Goal: Transaction & Acquisition: Purchase product/service

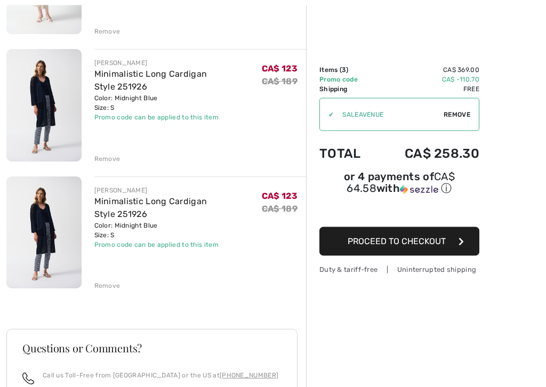
scroll to position [219, 0]
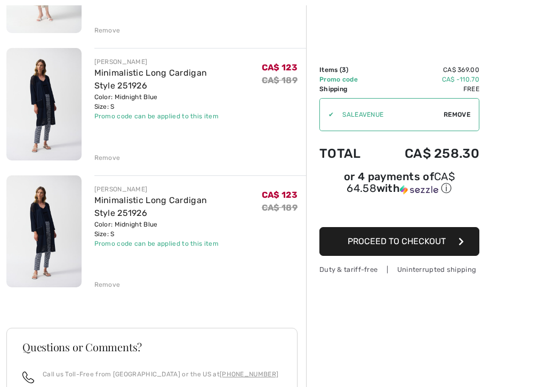
click at [113, 286] on div "Remove" at bounding box center [107, 285] width 26 height 10
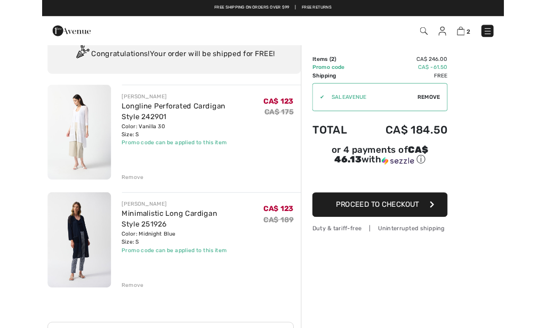
scroll to position [0, 0]
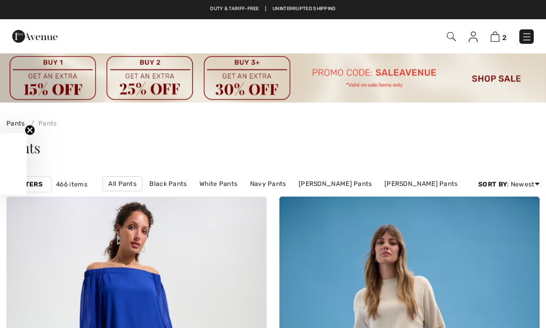
checkbox input "true"
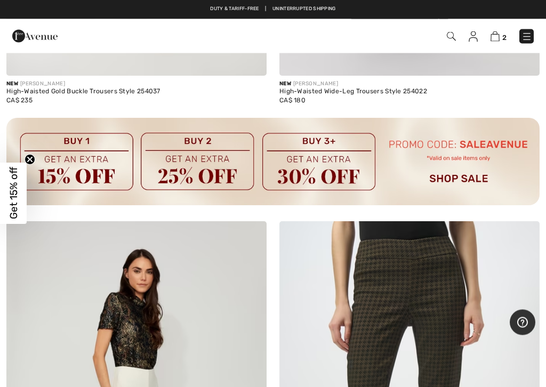
scroll to position [2724, 0]
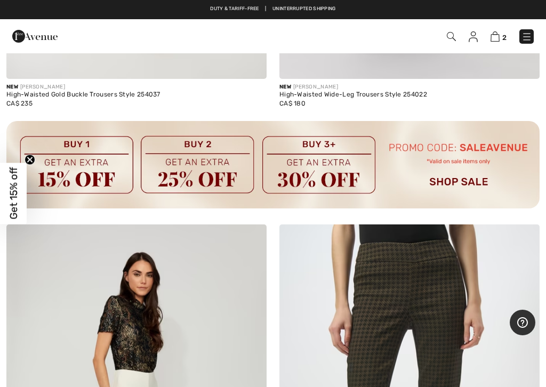
click at [476, 175] on img at bounding box center [273, 164] width 534 height 87
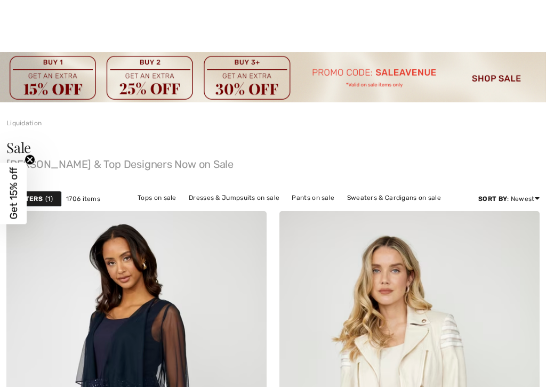
checkbox input "true"
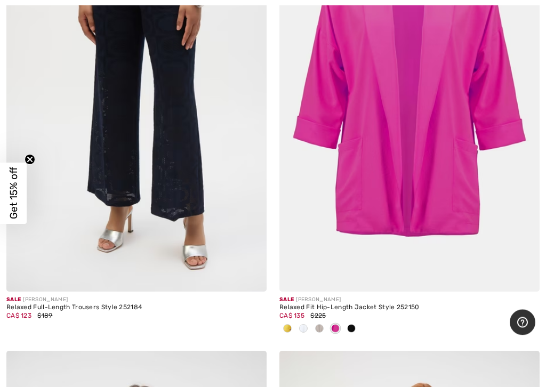
scroll to position [10368, 0]
click at [355, 324] on span at bounding box center [351, 328] width 9 height 9
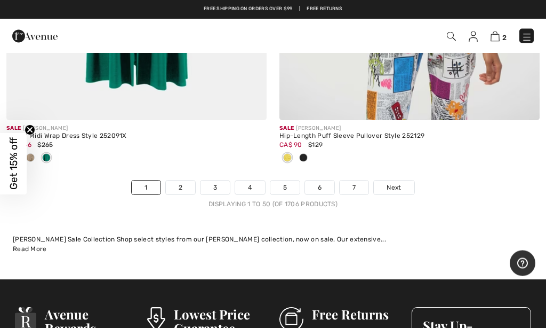
scroll to position [11526, 0]
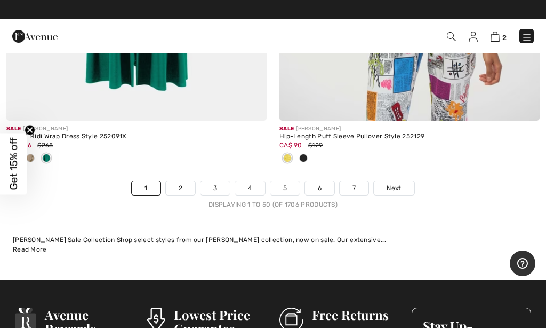
click at [403, 181] on link "Next" at bounding box center [394, 188] width 40 height 14
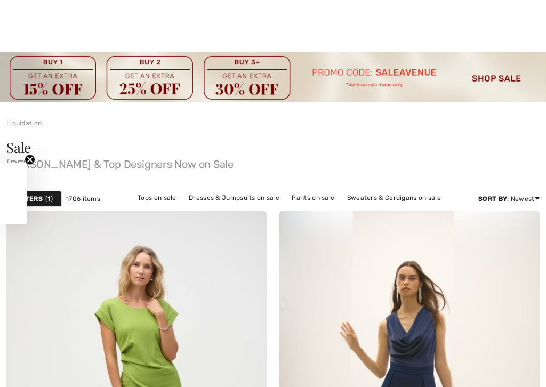
checkbox input "true"
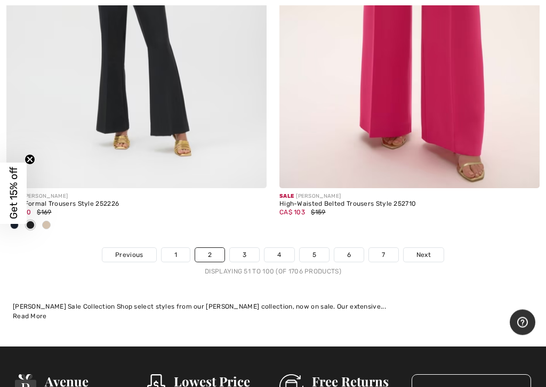
scroll to position [11633, 0]
click at [426, 250] on span "Next" at bounding box center [424, 255] width 14 height 10
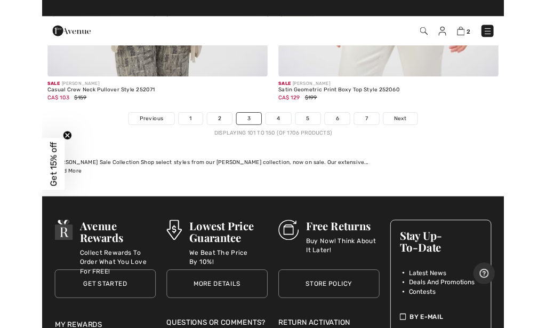
scroll to position [11555, 0]
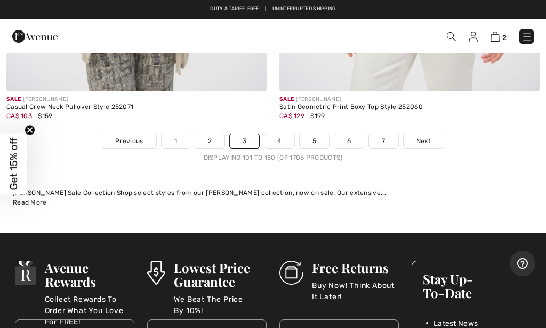
click at [424, 136] on span "Next" at bounding box center [424, 141] width 14 height 10
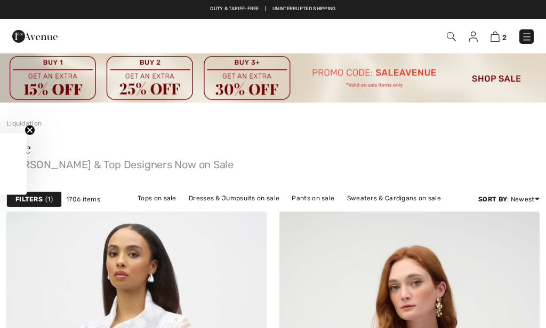
checkbox input "true"
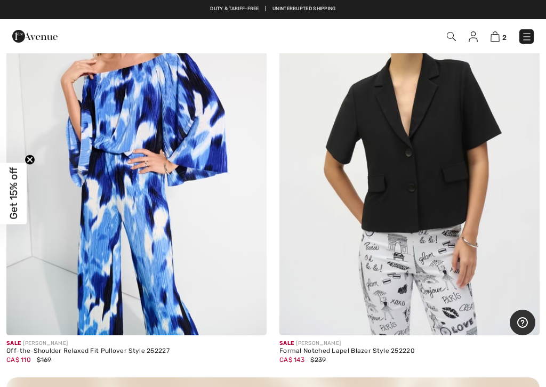
scroll to position [10688, 0]
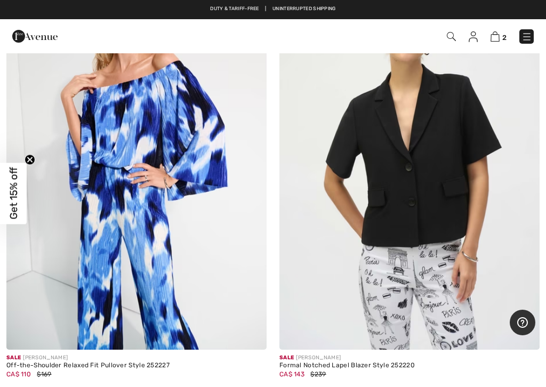
click at [445, 195] on img at bounding box center [410, 154] width 260 height 391
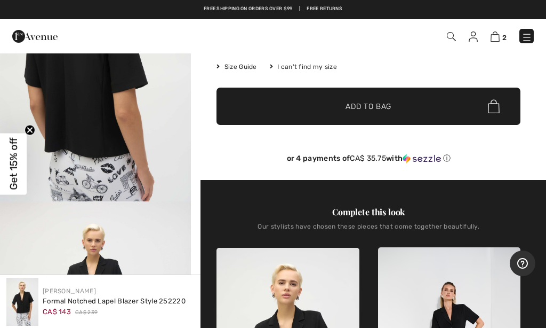
scroll to position [177, 0]
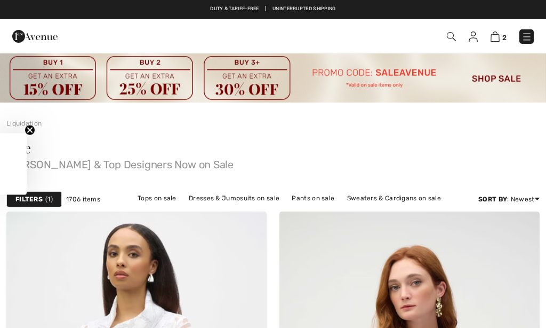
scroll to position [10718, 0]
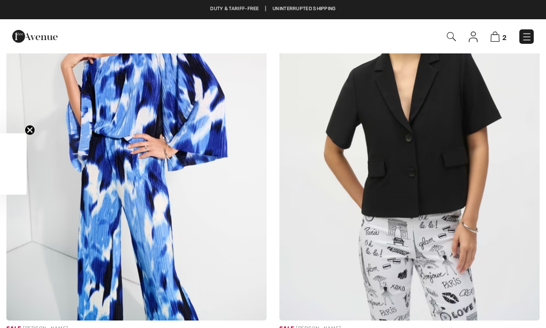
checkbox input "true"
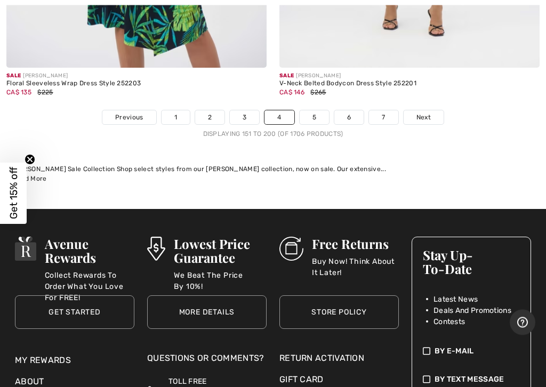
scroll to position [11491, 0]
click at [427, 113] on span "Next" at bounding box center [424, 118] width 14 height 10
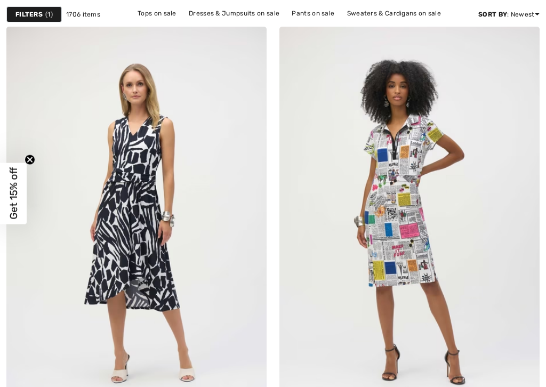
checkbox input "true"
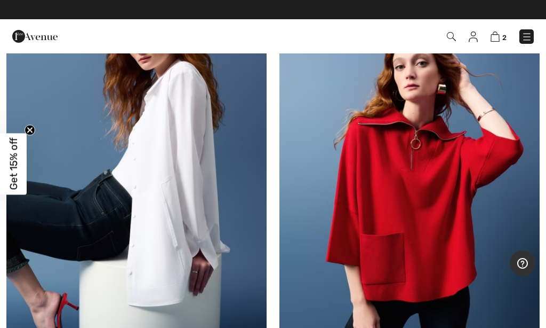
scroll to position [4666, 0]
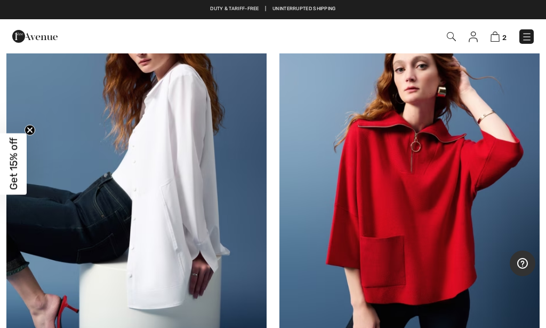
click at [164, 194] on img at bounding box center [136, 188] width 260 height 391
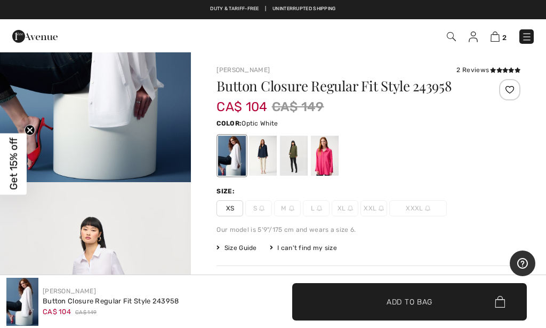
checkbox input "true"
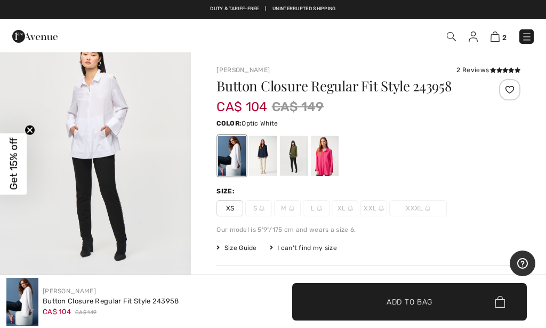
scroll to position [332, 0]
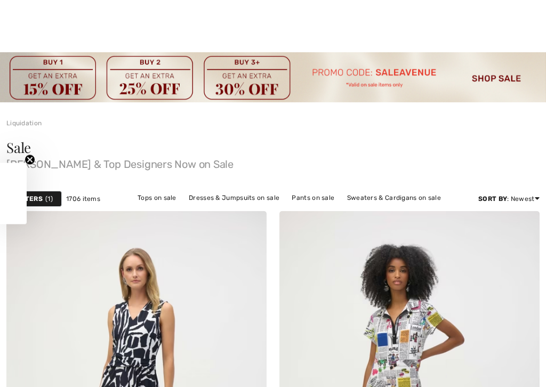
checkbox input "true"
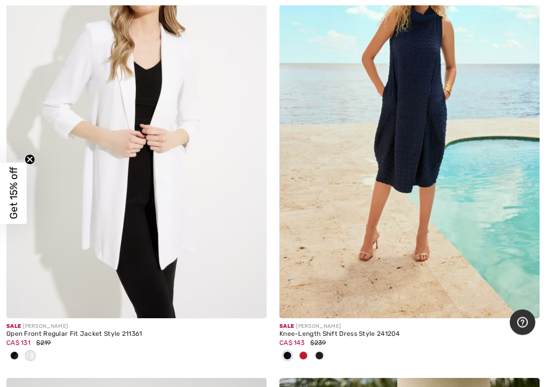
scroll to position [8610, 0]
click at [71, 205] on img at bounding box center [136, 123] width 260 height 391
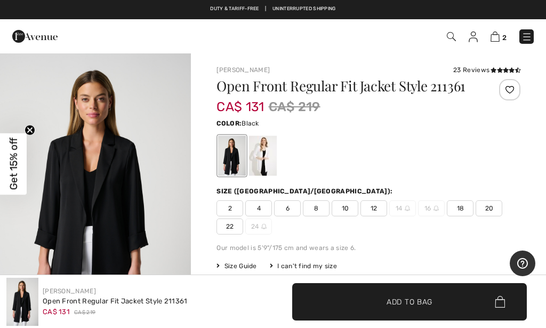
click at [260, 213] on span "4" at bounding box center [258, 208] width 27 height 16
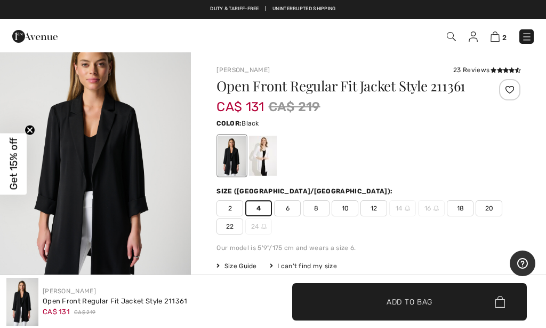
scroll to position [35, 0]
click at [404, 299] on span "Add to Bag" at bounding box center [410, 301] width 46 height 11
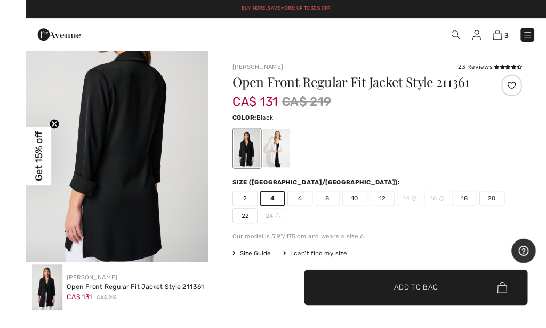
scroll to position [5, 0]
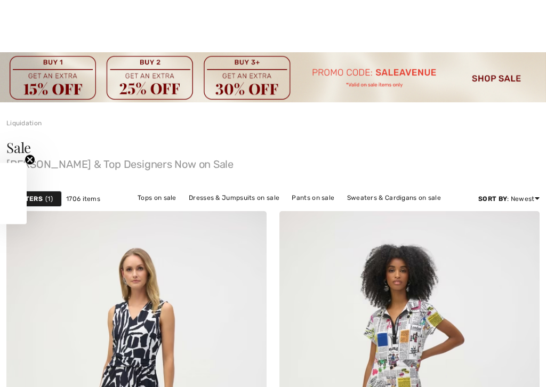
checkbox input "true"
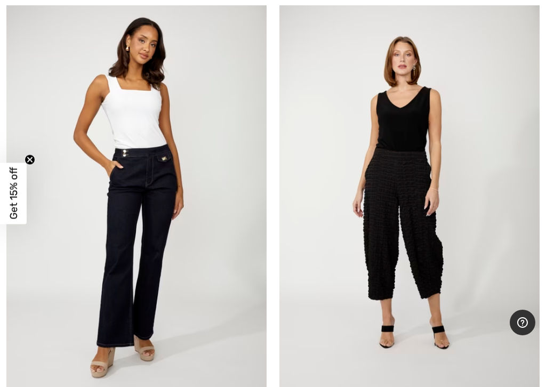
scroll to position [9419, 0]
click at [431, 239] on img at bounding box center [410, 197] width 260 height 391
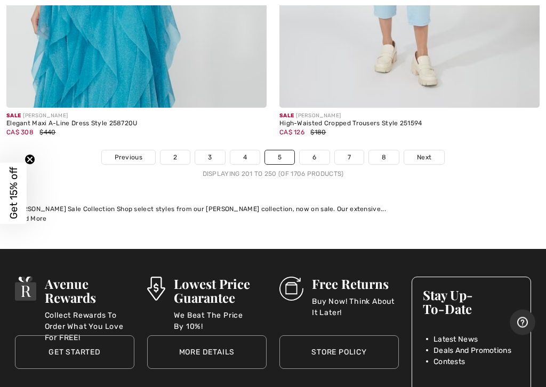
scroll to position [11556, 0]
click at [421, 153] on span "Next" at bounding box center [424, 158] width 14 height 10
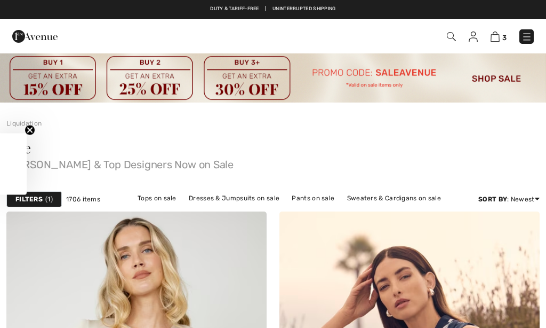
checkbox input "true"
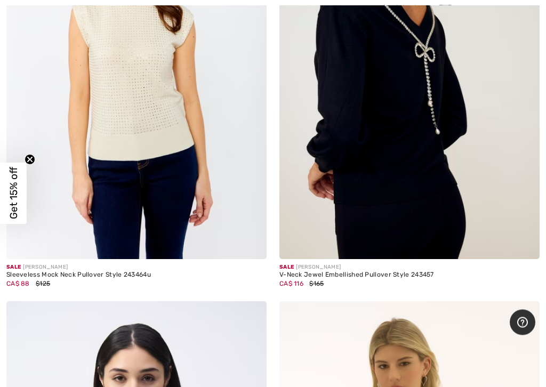
scroll to position [3042, 0]
click at [452, 144] on img at bounding box center [410, 64] width 260 height 391
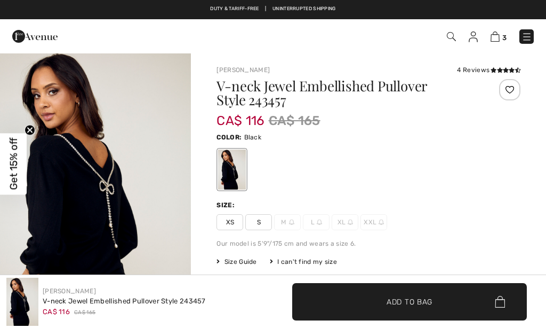
checkbox input "true"
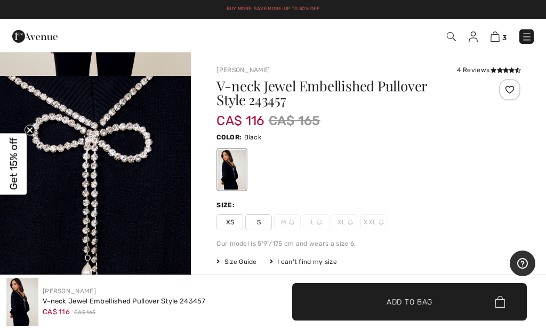
scroll to position [519, 0]
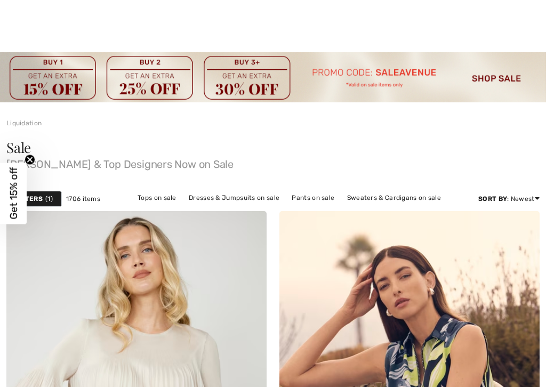
checkbox input "true"
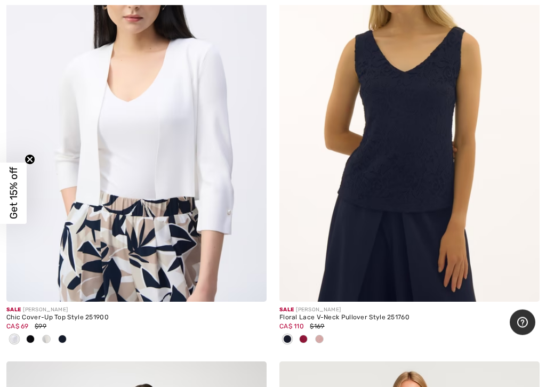
scroll to position [3536, 0]
click at [445, 194] on img at bounding box center [410, 106] width 260 height 391
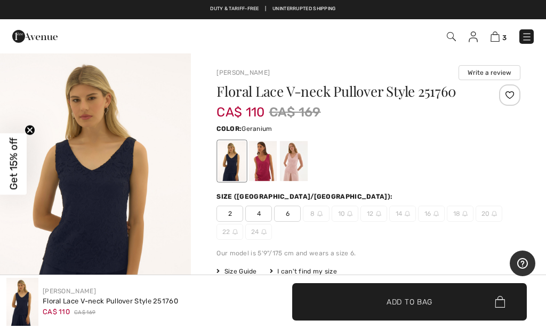
click at [264, 160] on div at bounding box center [263, 161] width 28 height 40
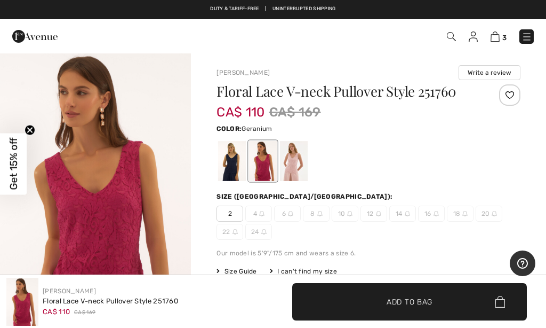
click at [300, 162] on div at bounding box center [294, 161] width 28 height 40
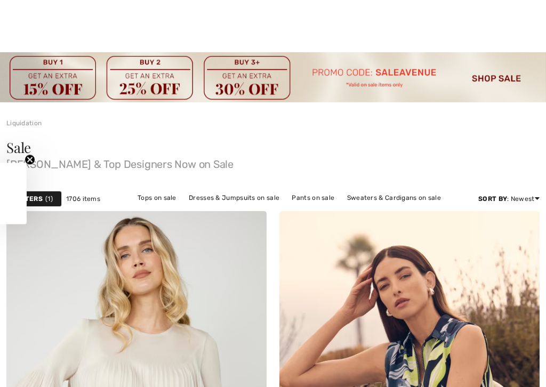
checkbox input "true"
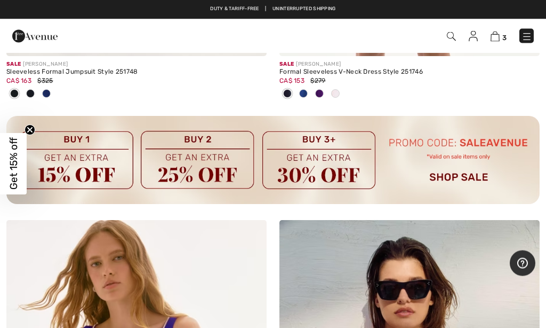
scroll to position [11176, 0]
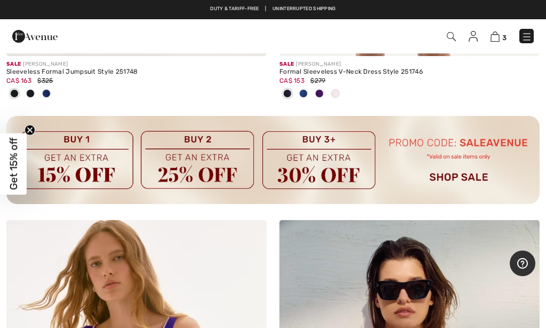
click at [526, 36] on img at bounding box center [527, 36] width 11 height 11
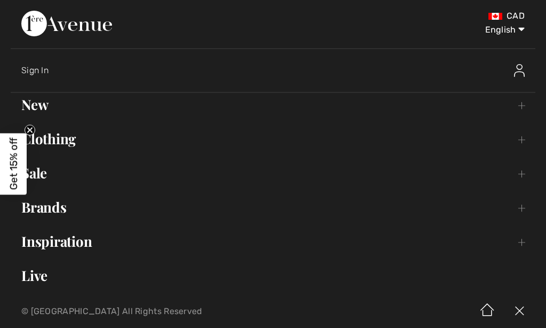
click at [70, 141] on link "Clothing Toggle submenu" at bounding box center [273, 138] width 525 height 23
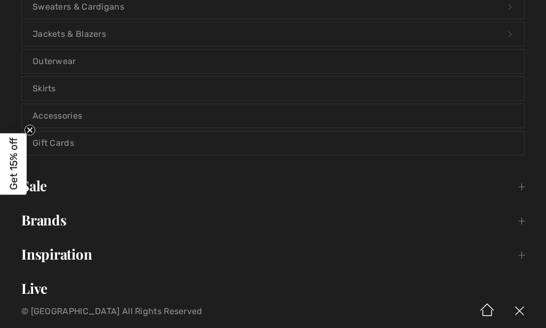
scroll to position [269, 0]
click at [60, 225] on link "Brands Open submenu" at bounding box center [273, 220] width 525 height 23
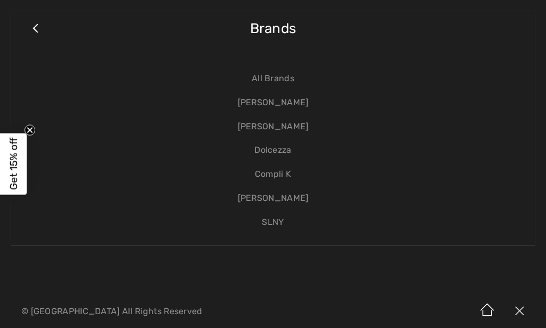
click at [282, 172] on link "Compli K" at bounding box center [273, 174] width 503 height 24
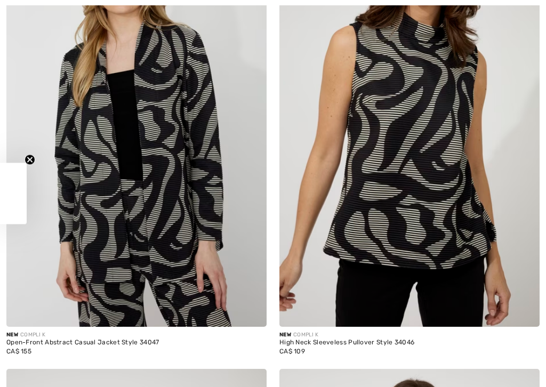
checkbox input "true"
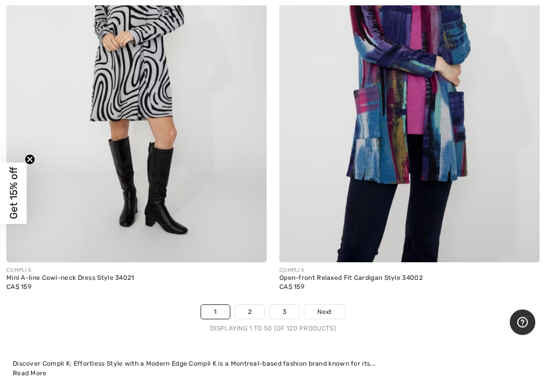
scroll to position [11545, 0]
click at [253, 308] on link "2" at bounding box center [249, 312] width 29 height 14
